Goal: Transaction & Acquisition: Purchase product/service

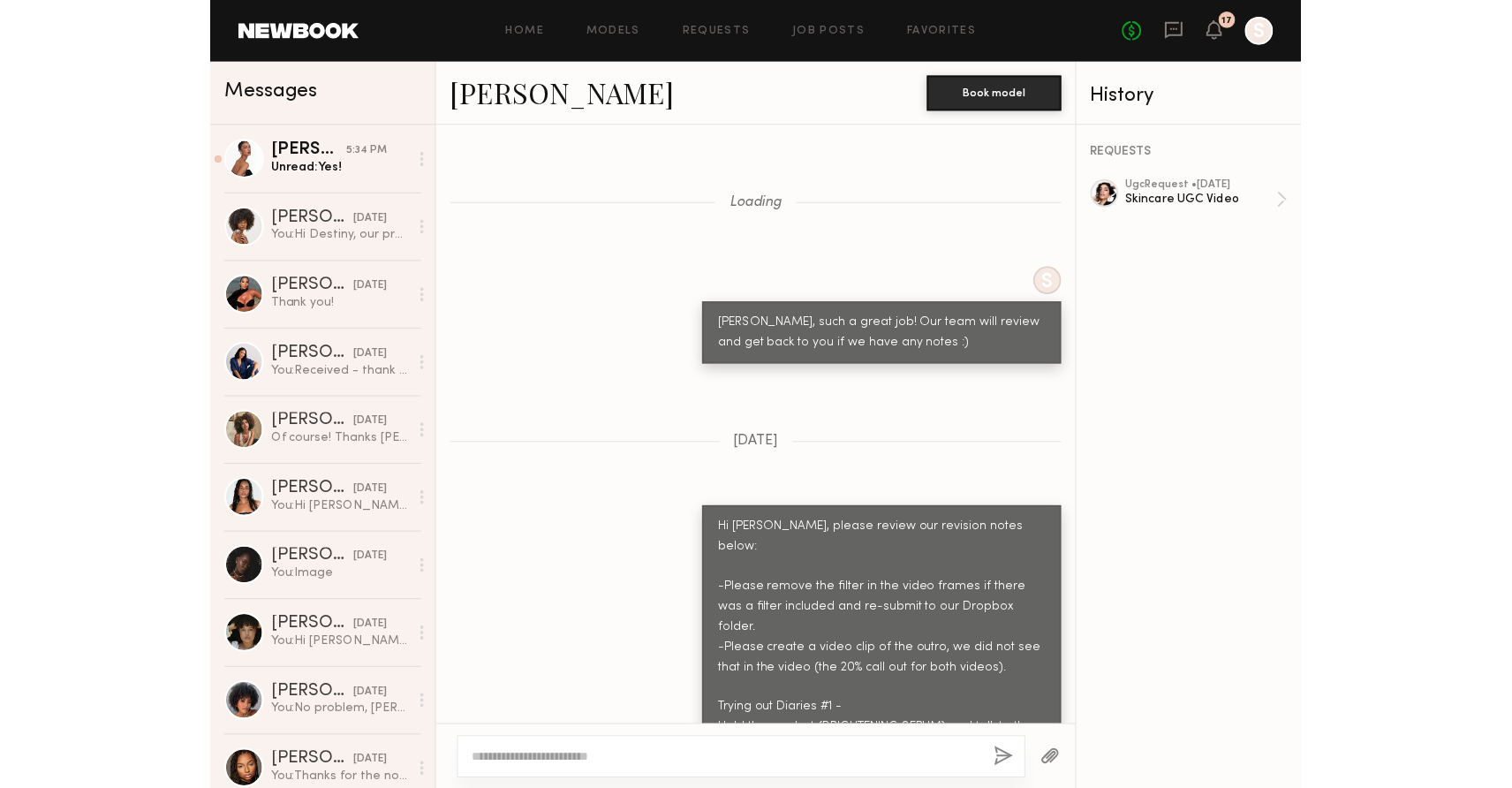
scroll to position [1757, 0]
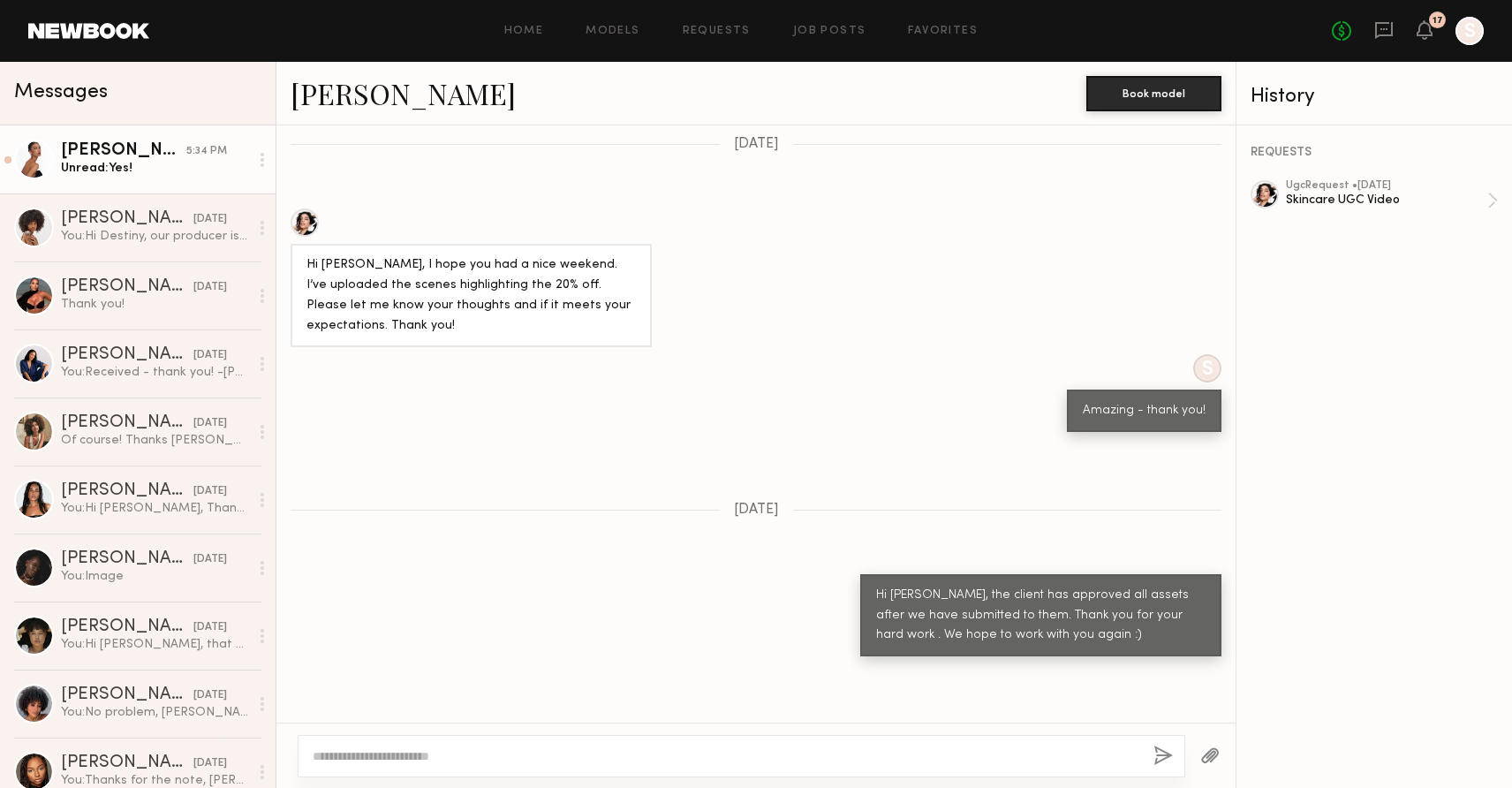
click at [103, 163] on div "Unread: Yes!" at bounding box center [155, 168] width 188 height 16
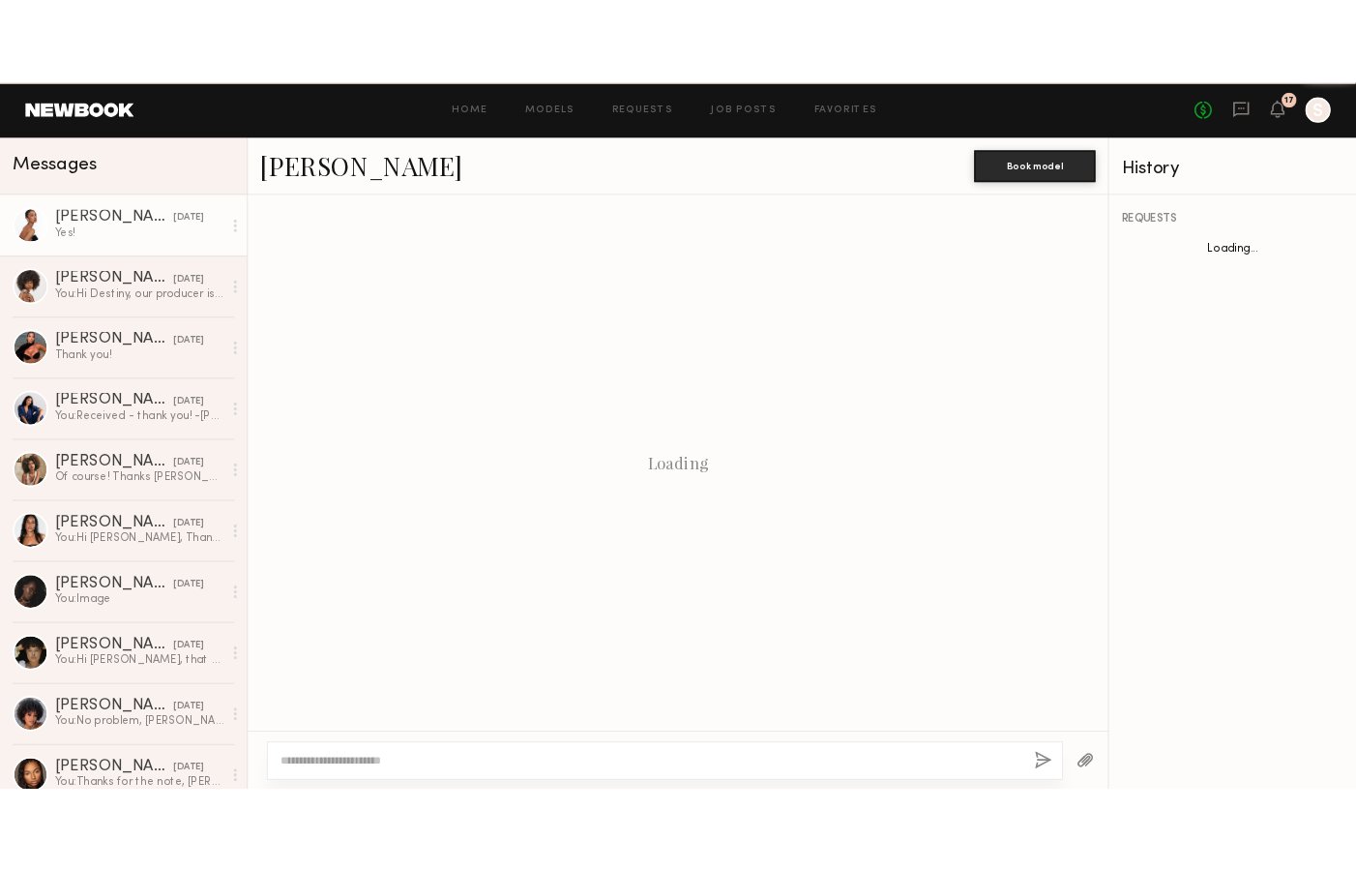
scroll to position [1858, 0]
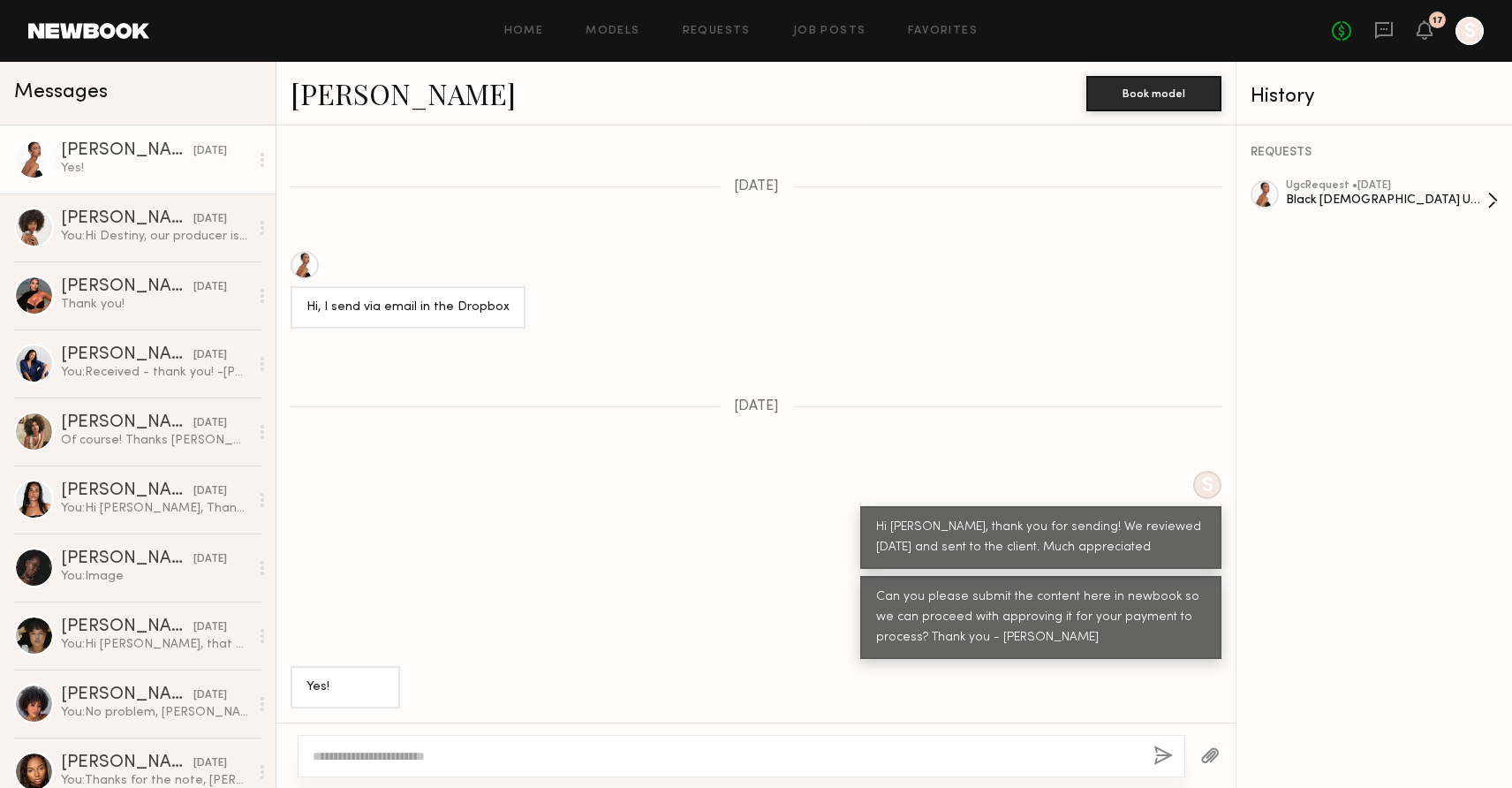
click at [1097, 186] on div "ugc Request • 08/08/2025" at bounding box center [1387, 185] width 202 height 12
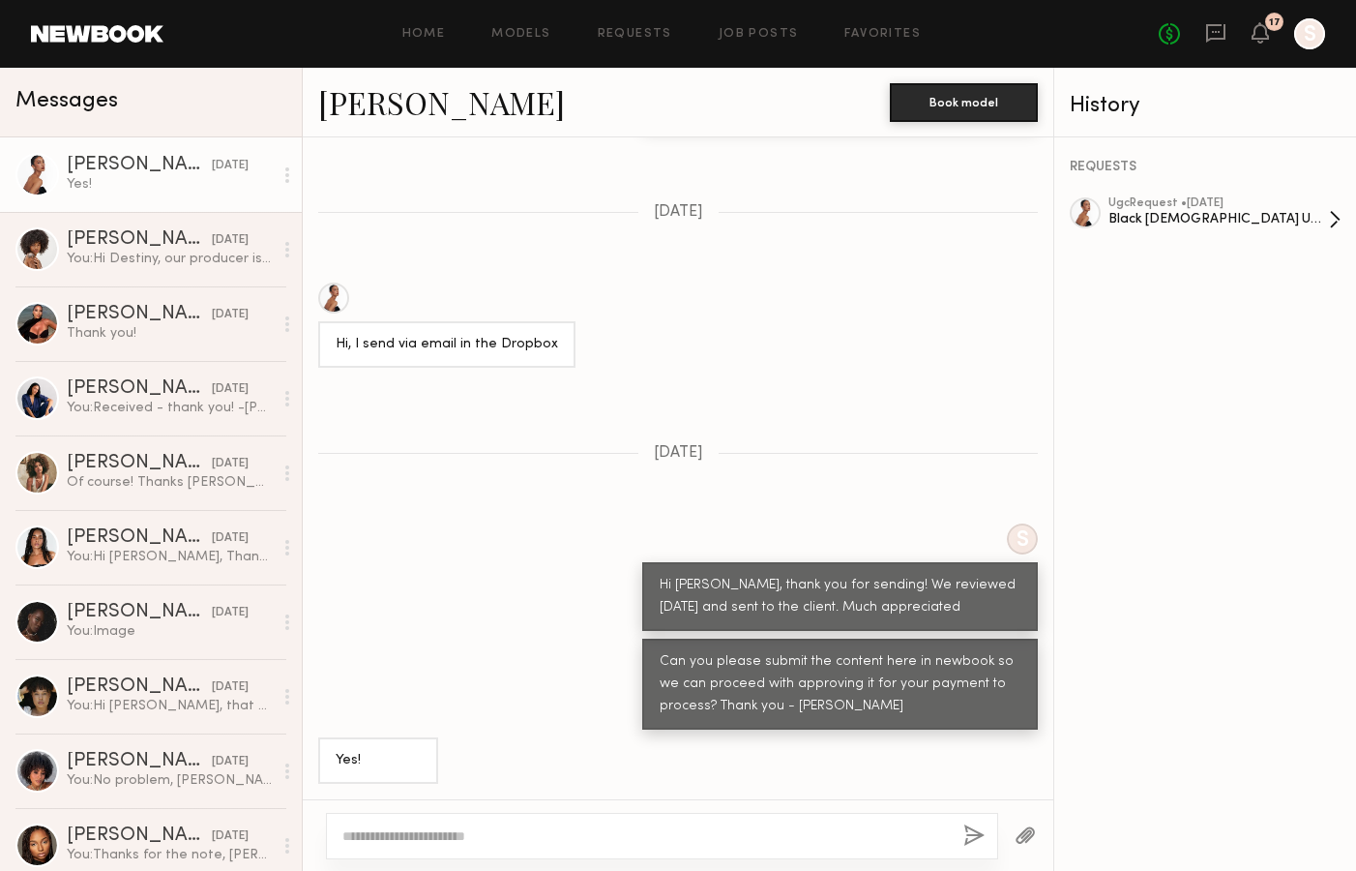
scroll to position [1851, 0]
click at [1172, 216] on div "Black [DEMOGRAPHIC_DATA] UGC Creator - Hair Extensions Expert" at bounding box center [1219, 219] width 221 height 18
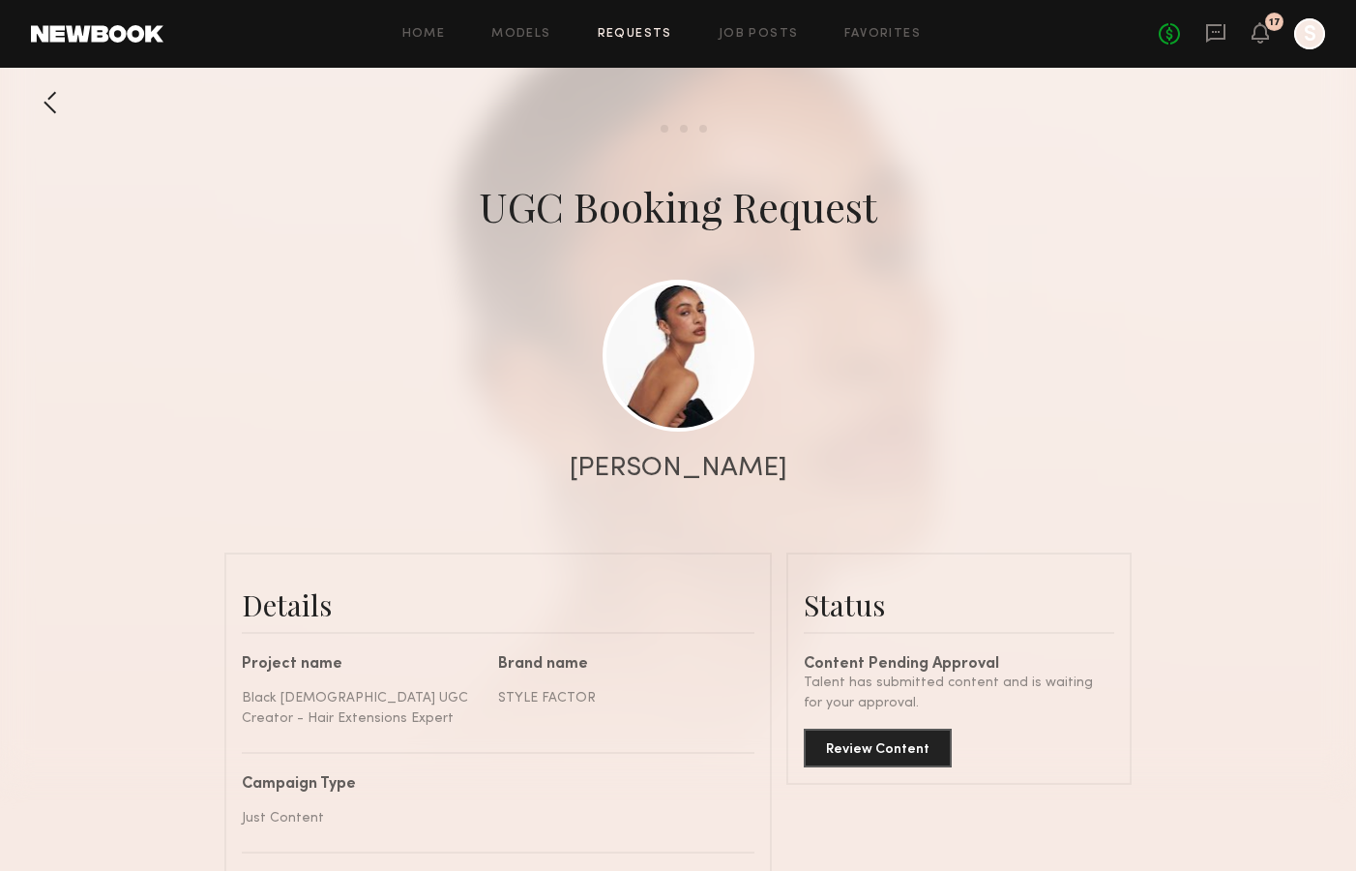
scroll to position [2220, 0]
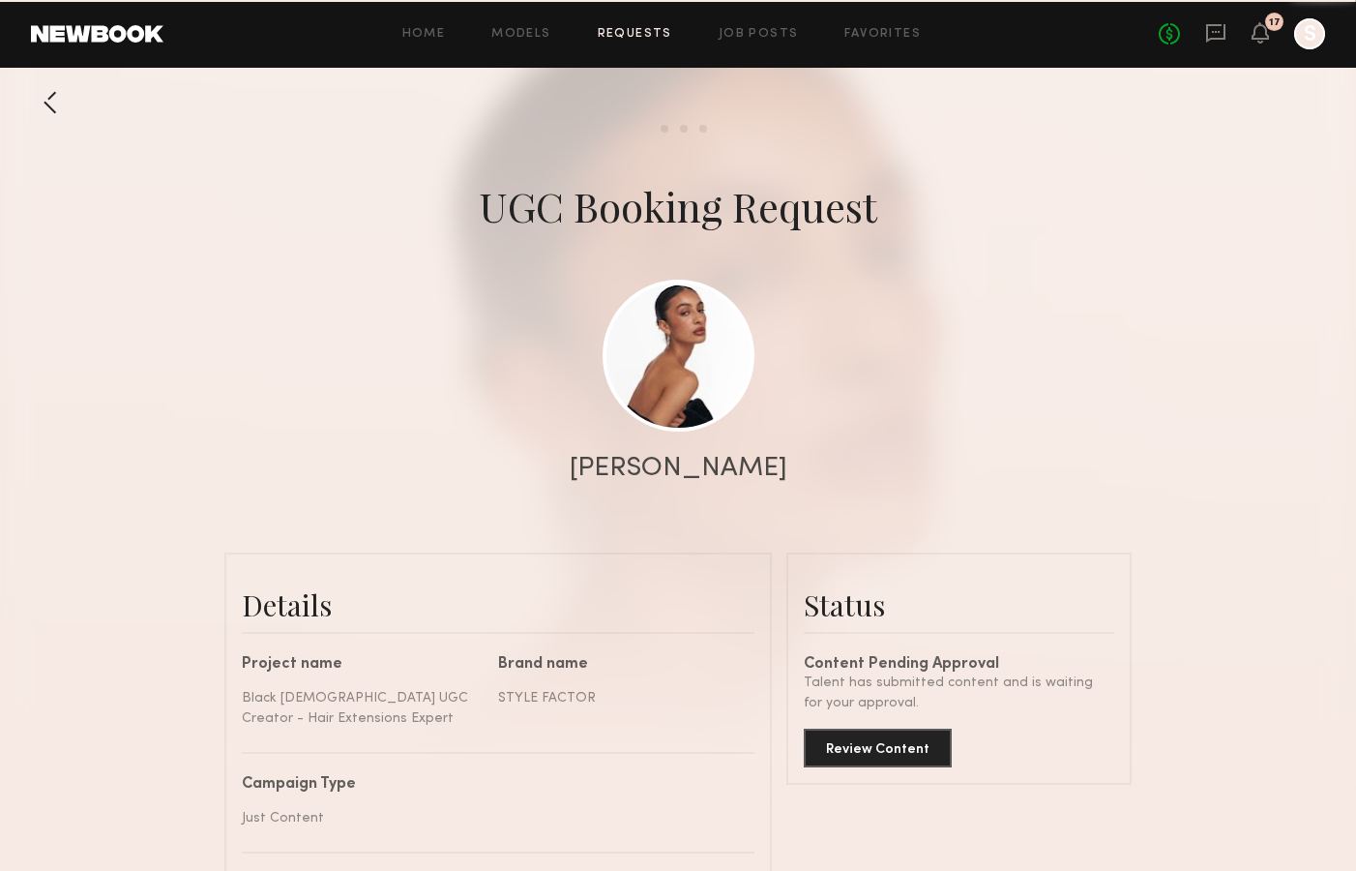
scroll to position [2220, 0]
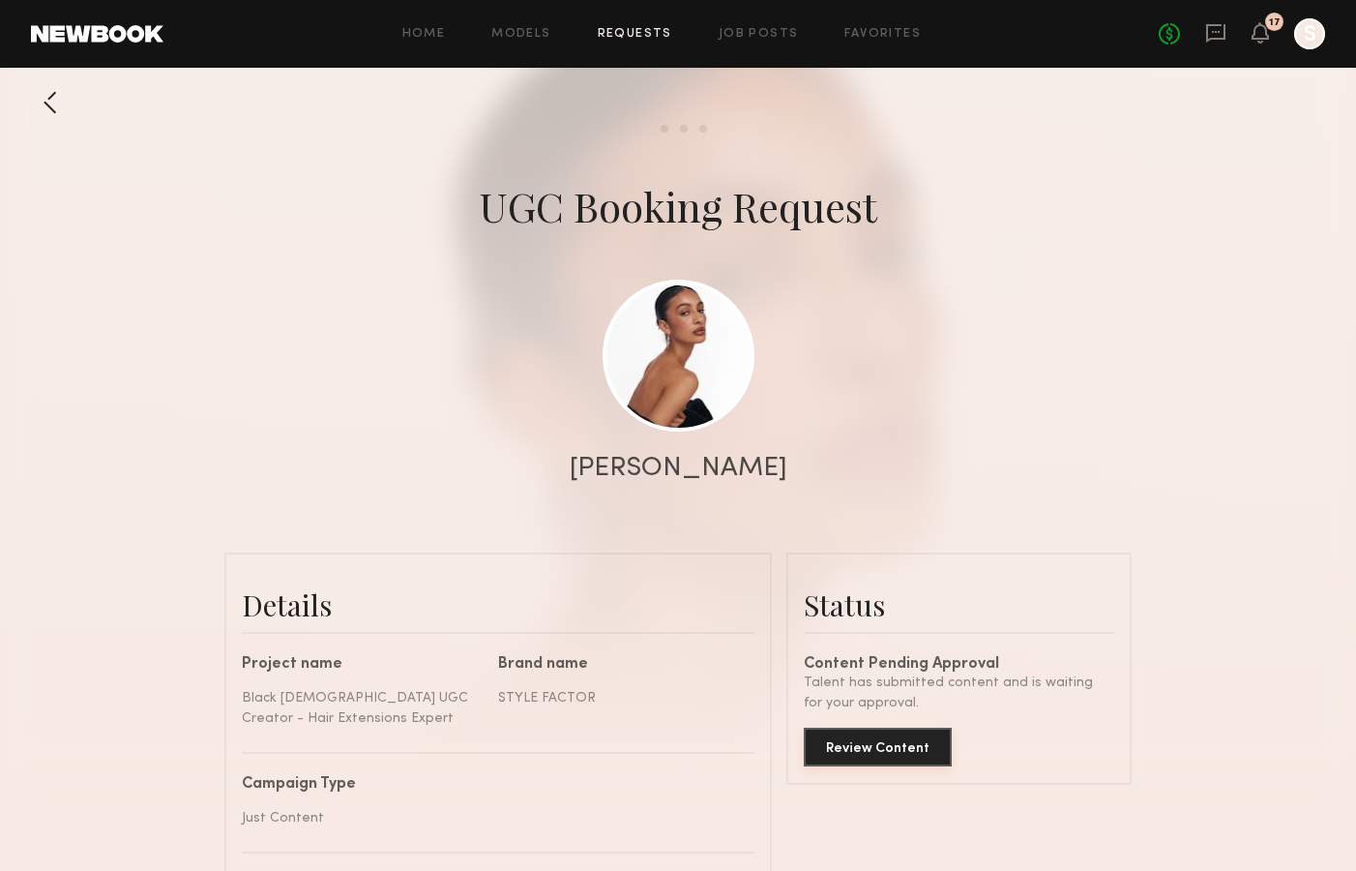
click at [884, 745] on button "Review Content" at bounding box center [878, 747] width 148 height 39
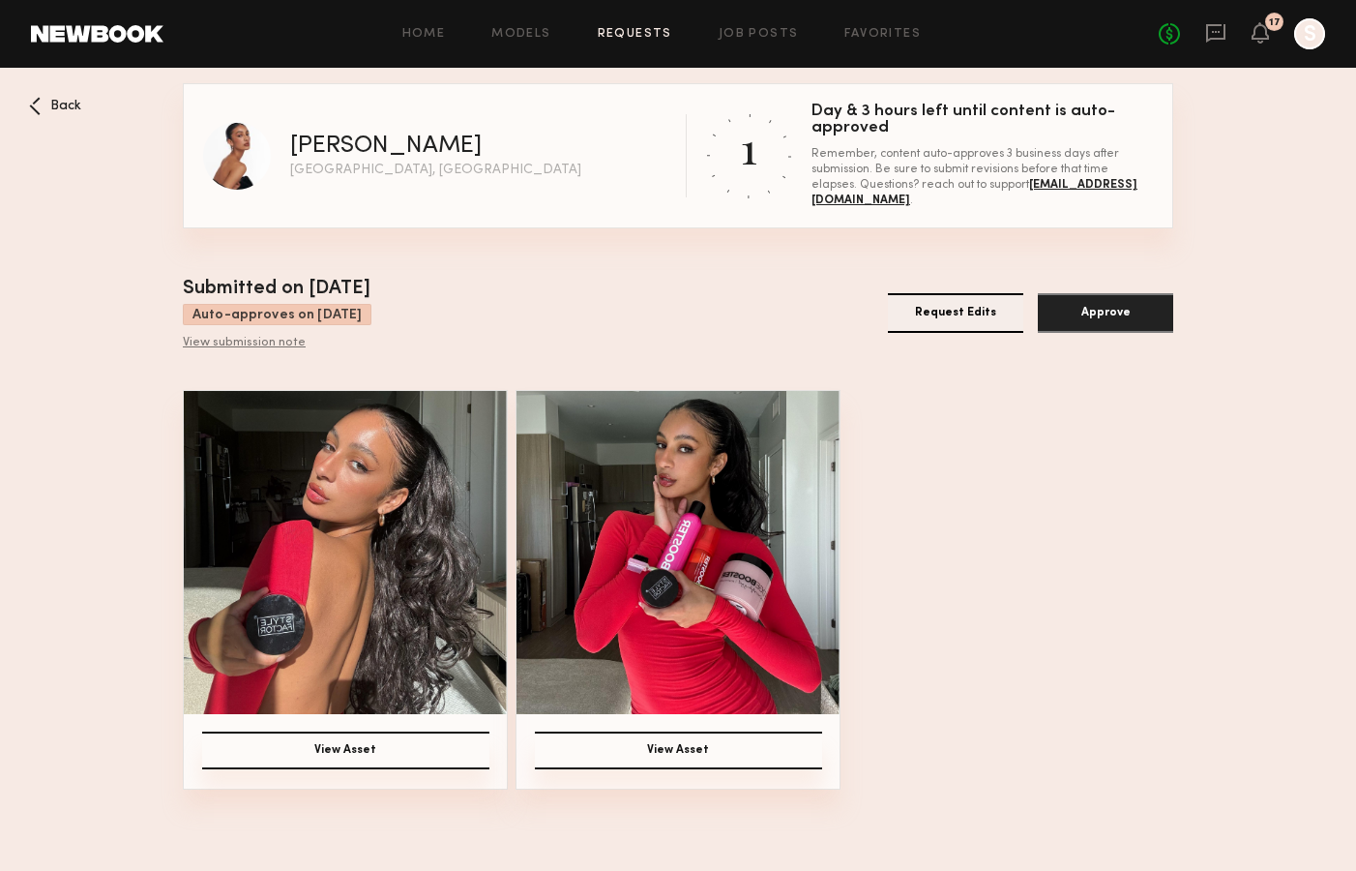
click at [233, 341] on div "View submission note" at bounding box center [277, 343] width 189 height 15
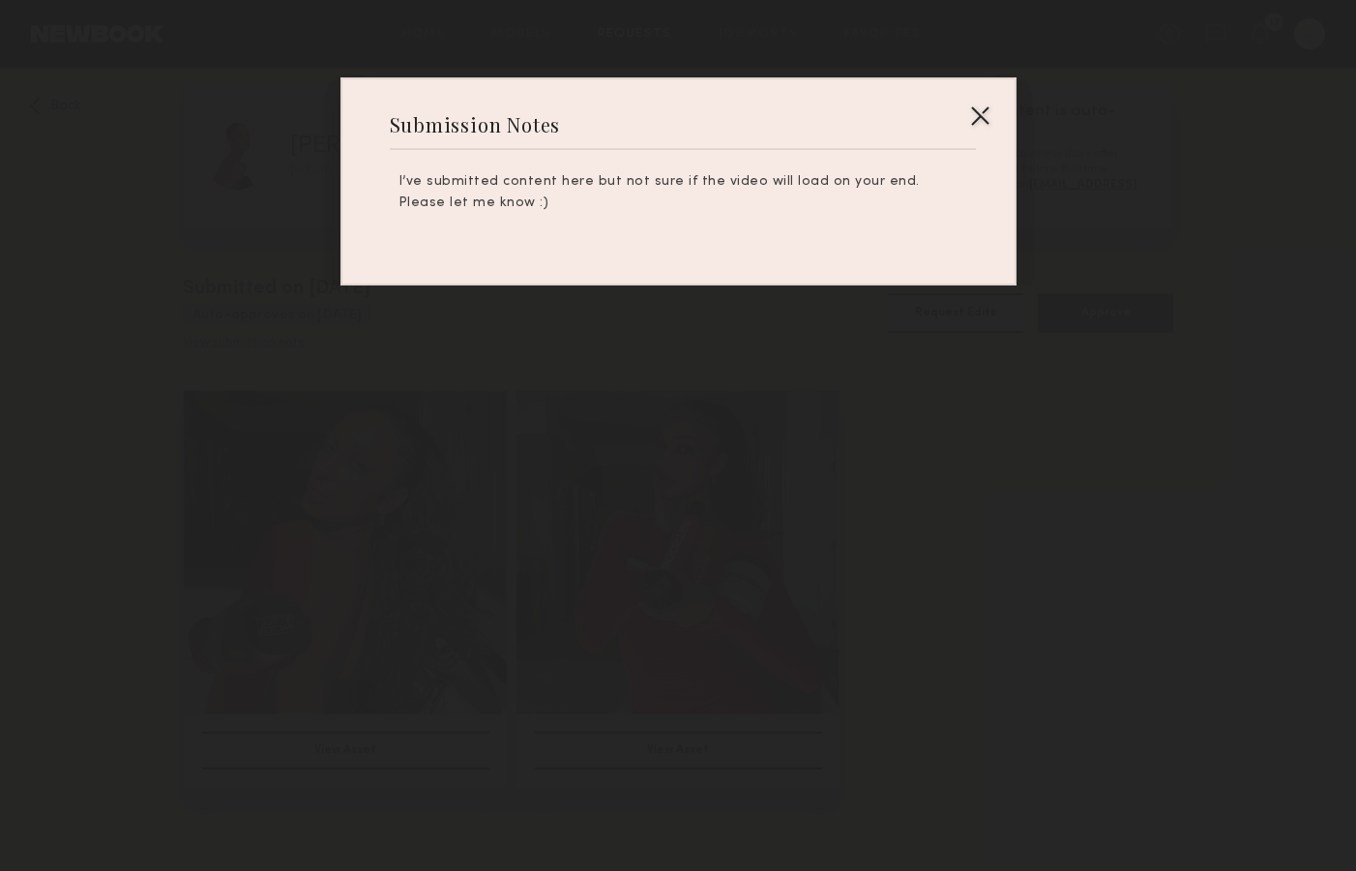
click at [989, 103] on div at bounding box center [980, 115] width 31 height 31
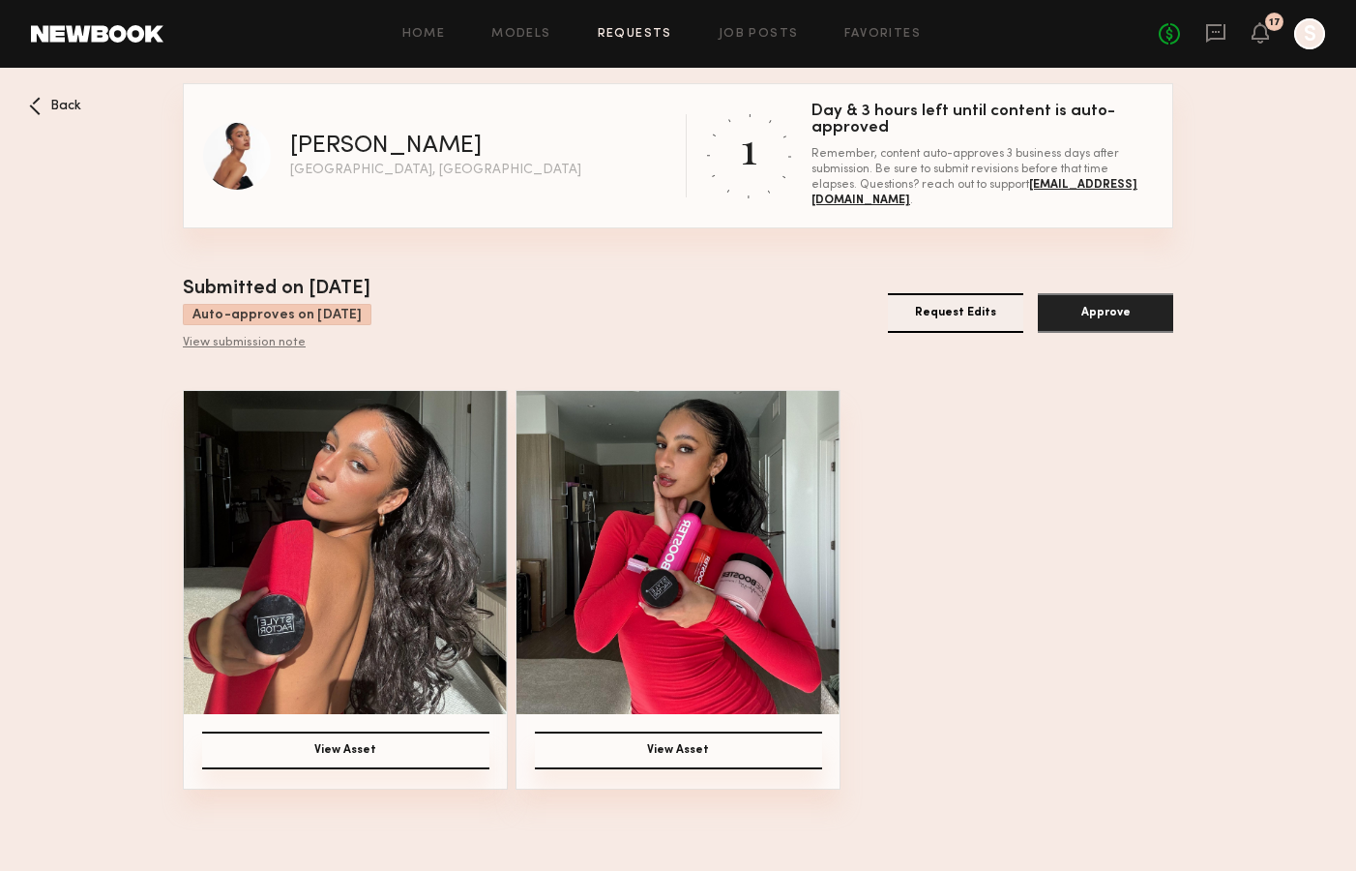
click at [326, 178] on div "Kyrah V [GEOGRAPHIC_DATA], [GEOGRAPHIC_DATA]" at bounding box center [392, 156] width 378 height 68
click at [64, 95] on nb-booking-gallery "Back Kyrah V [GEOGRAPHIC_DATA], [GEOGRAPHIC_DATA] 1 Day & 3 hours left until co…" at bounding box center [678, 436] width 1356 height 706
click at [63, 100] on span "Back" at bounding box center [65, 107] width 31 height 14
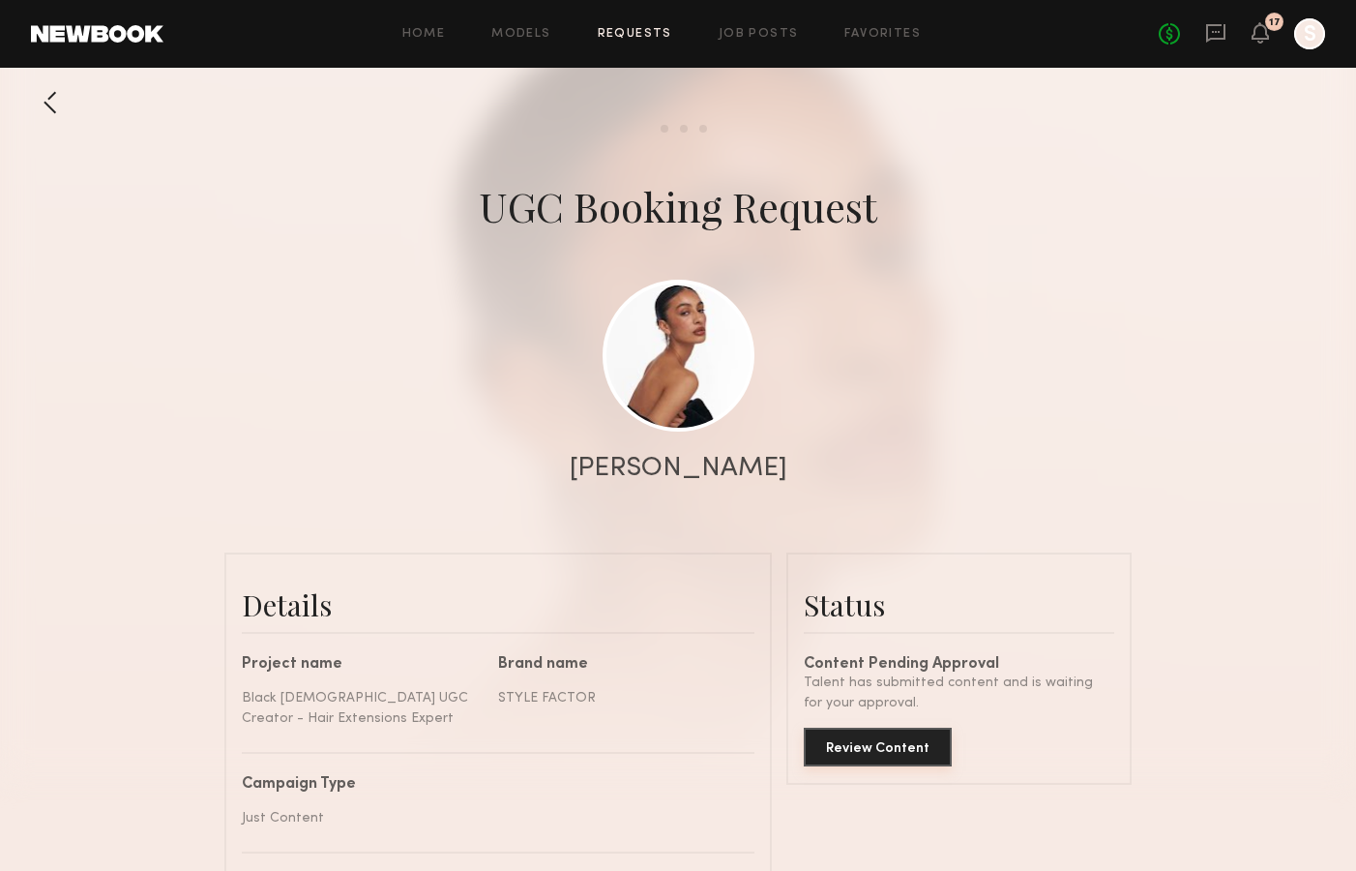
click at [902, 741] on button "Review Content" at bounding box center [878, 747] width 148 height 39
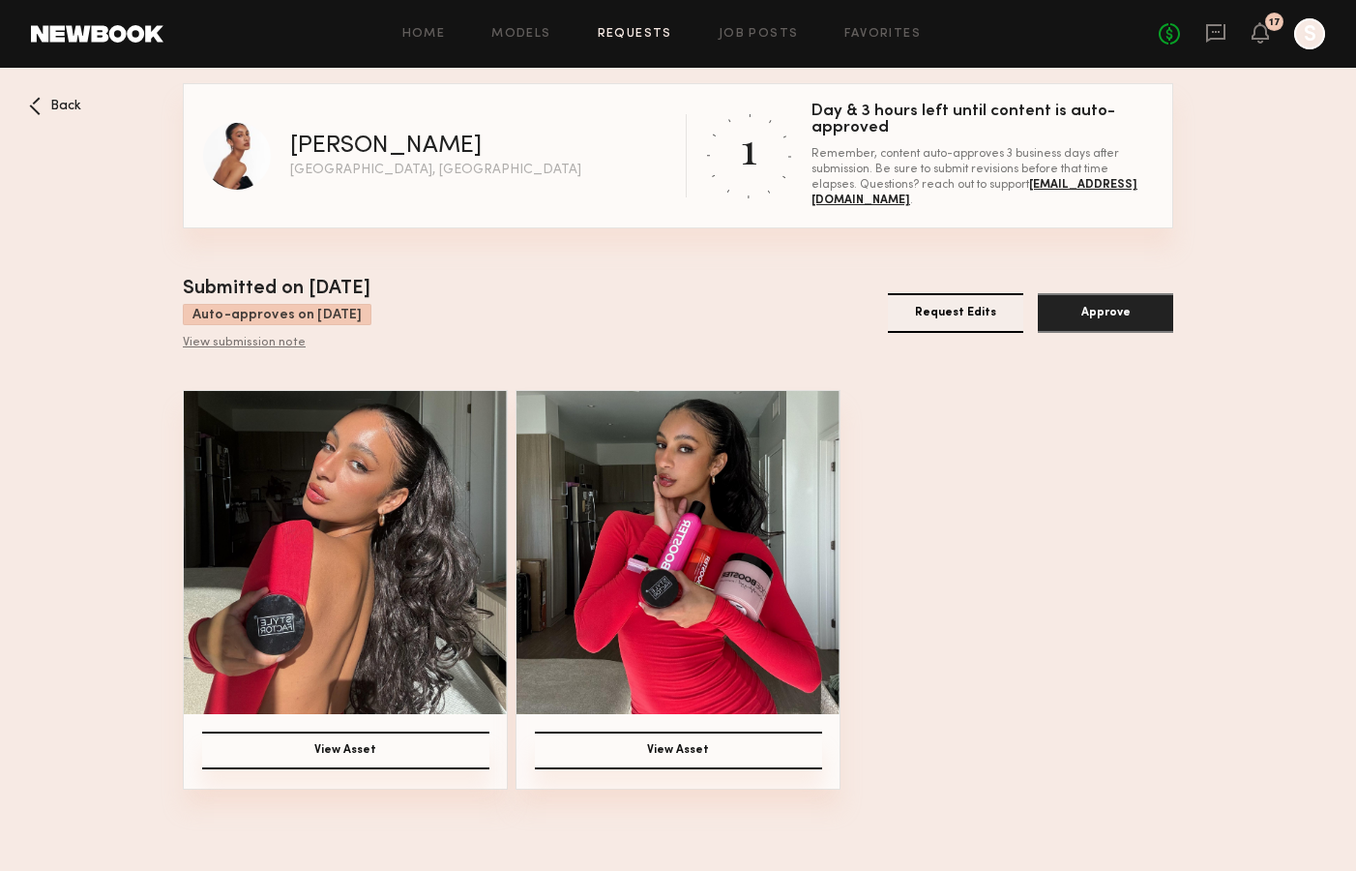
click at [1117, 304] on button "Approve" at bounding box center [1105, 313] width 135 height 40
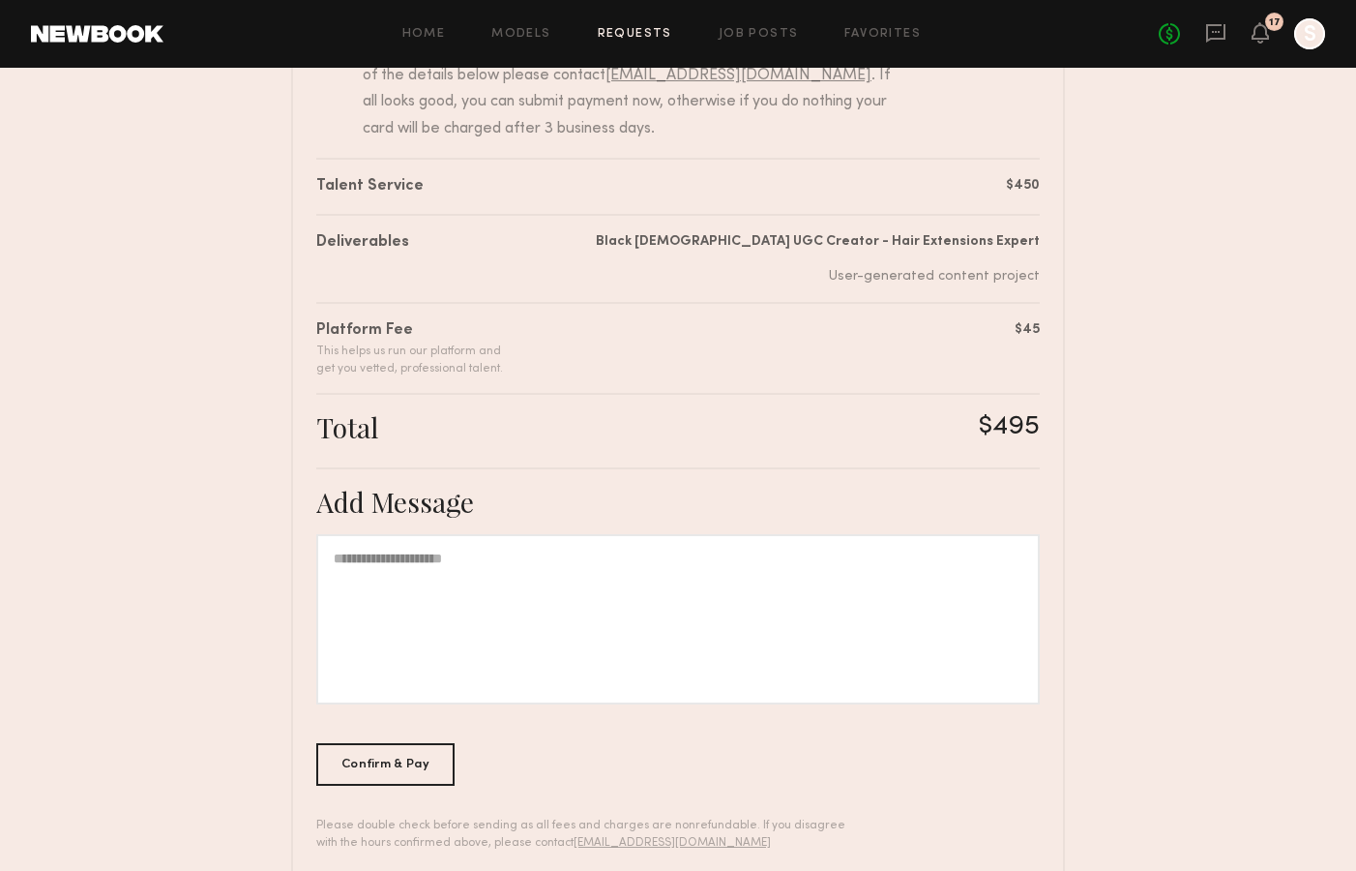
scroll to position [293, 0]
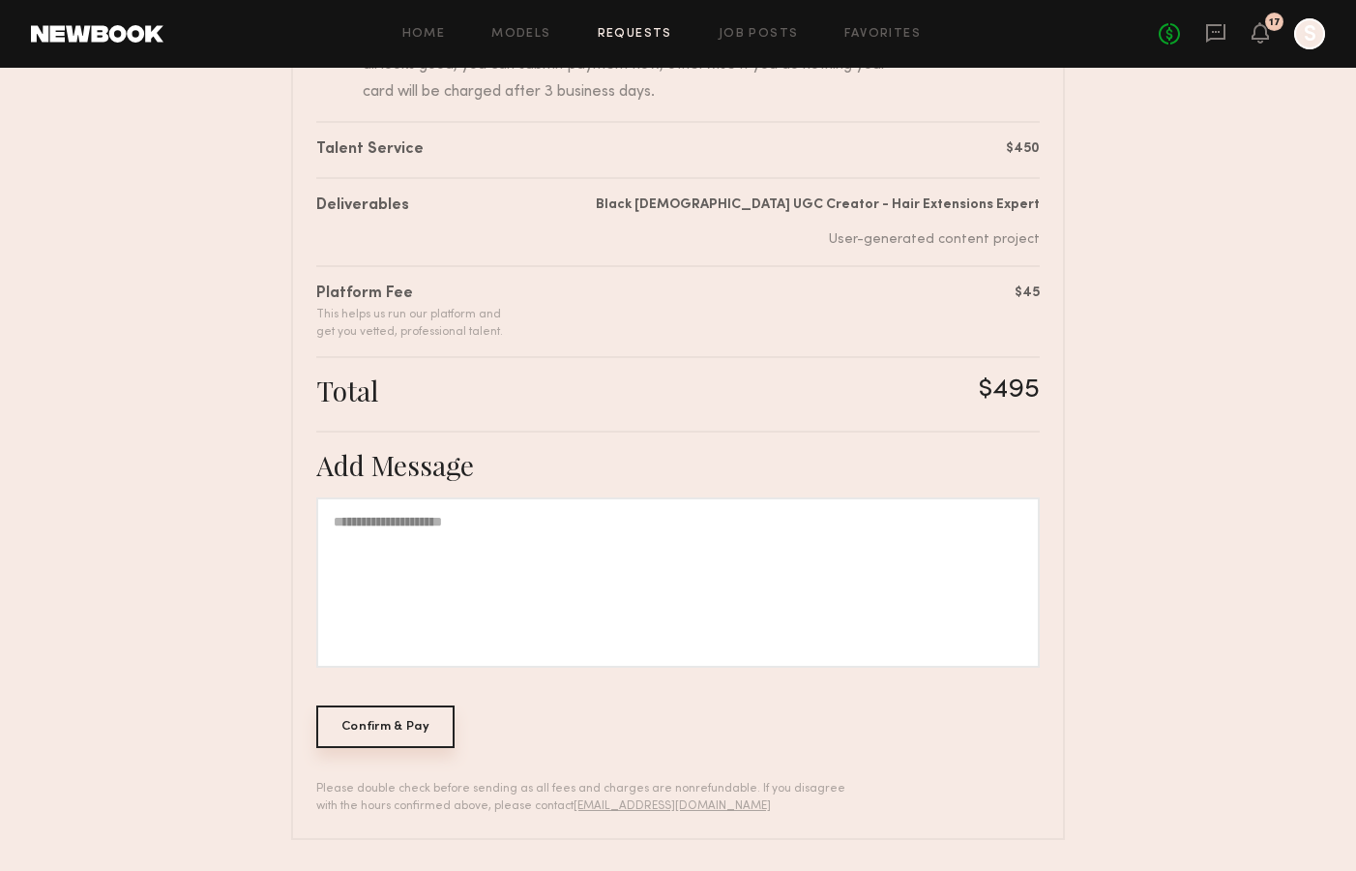
click at [369, 737] on div "Confirm & Pay" at bounding box center [385, 726] width 138 height 43
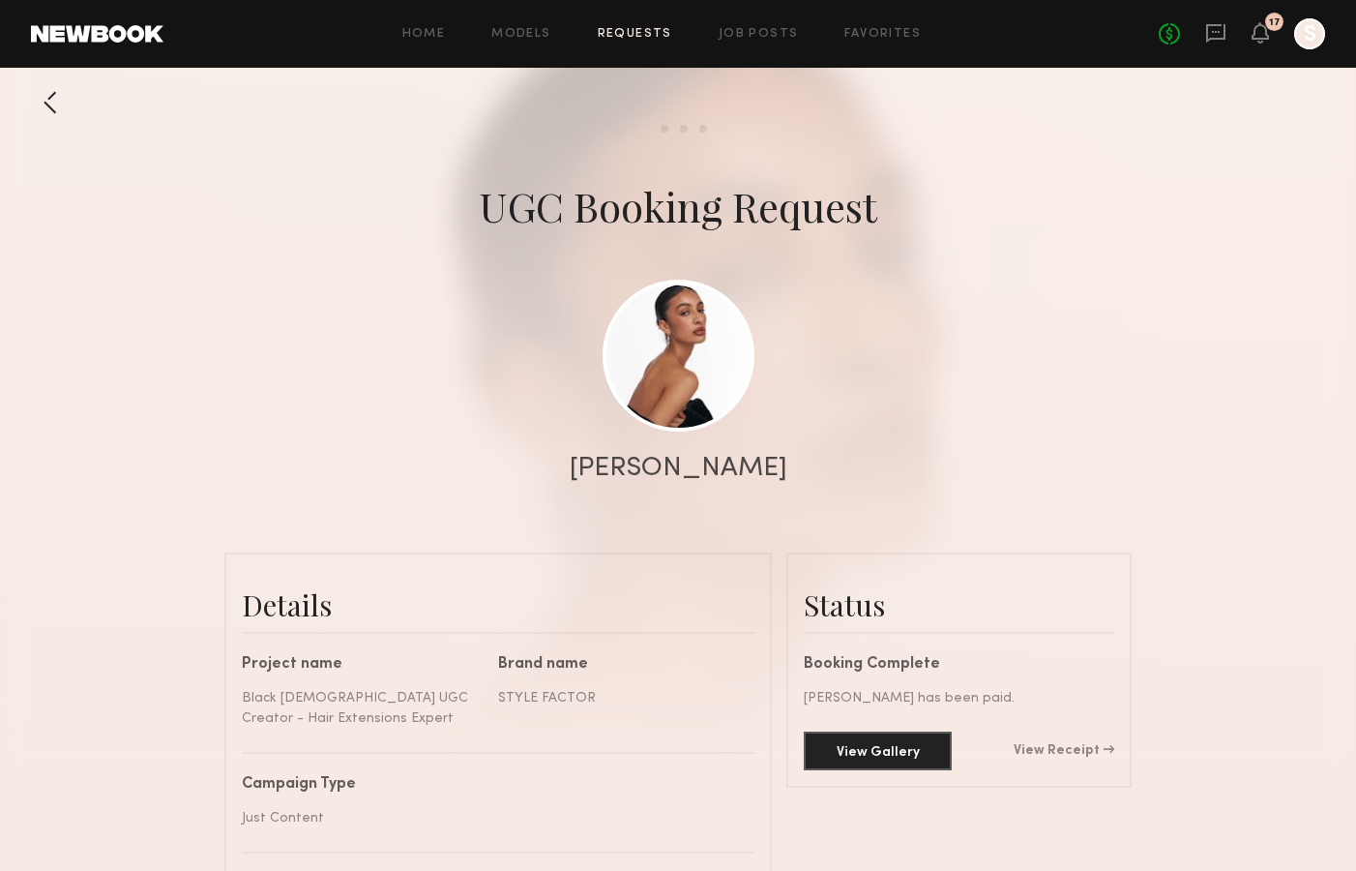
scroll to position [2220, 0]
click at [1056, 747] on link "View Receipt" at bounding box center [1064, 751] width 101 height 14
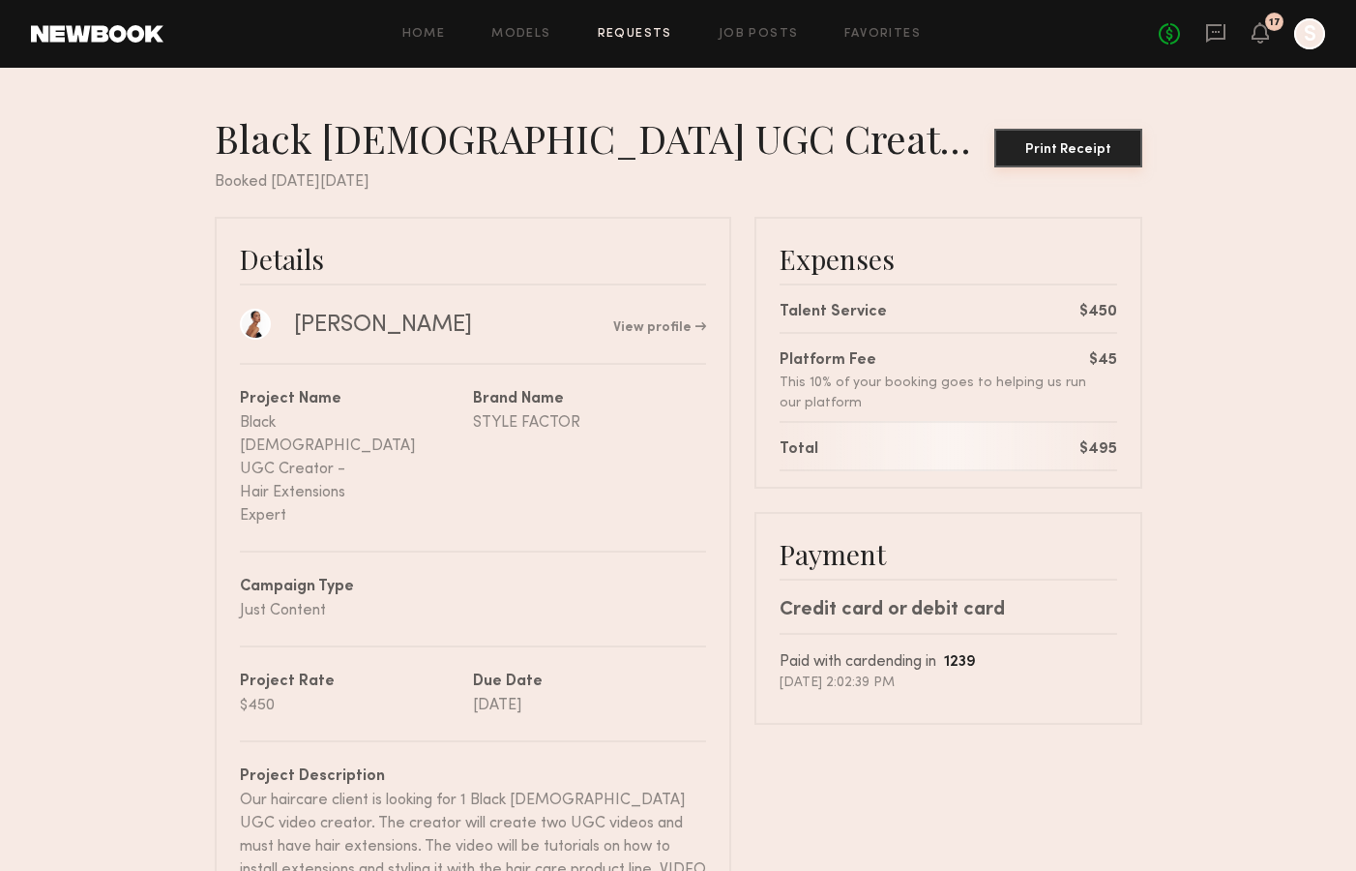
click at [1058, 157] on button "Print Receipt" at bounding box center [1069, 148] width 148 height 39
